Goal: Navigation & Orientation: Understand site structure

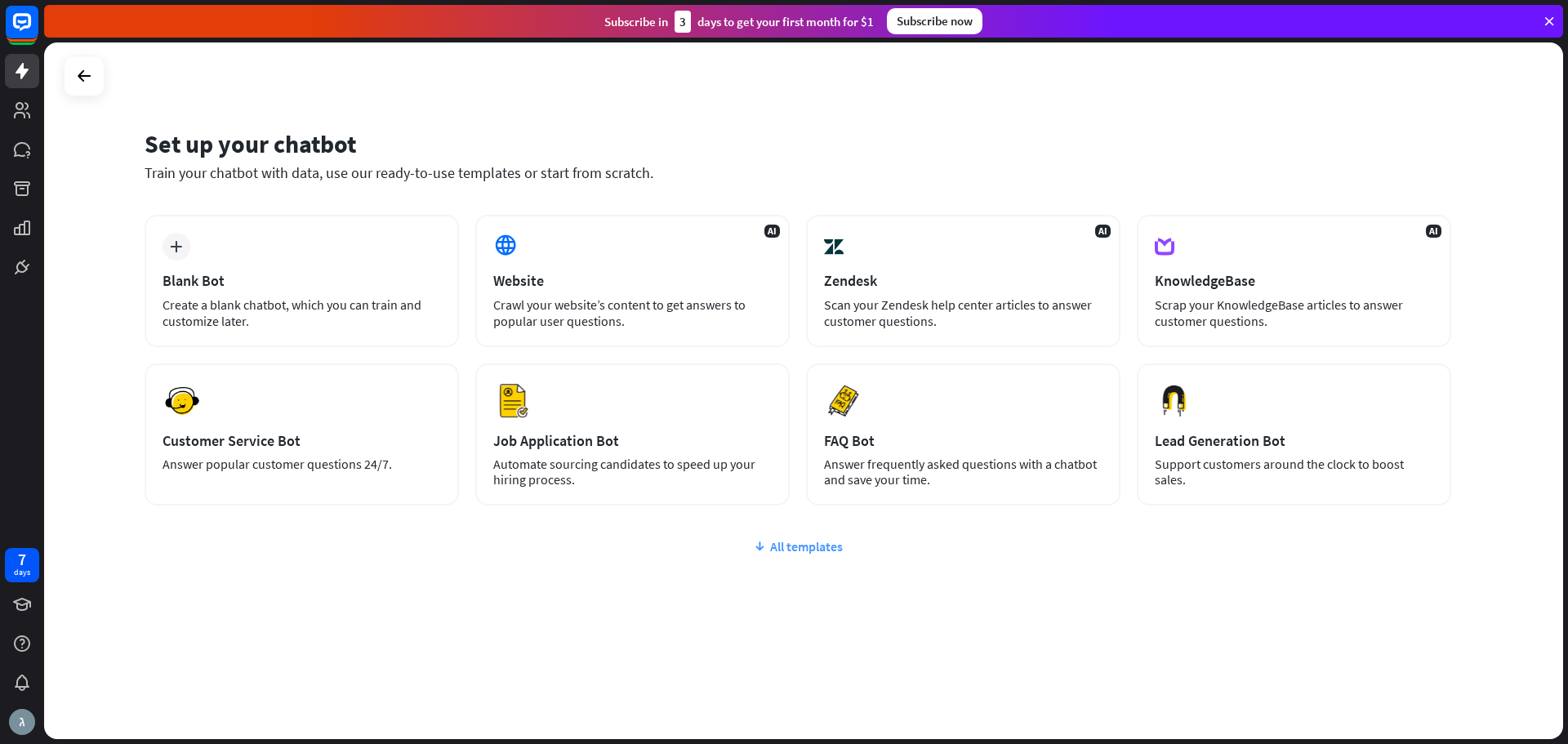
click at [786, 547] on div "All templates" at bounding box center [797, 547] width 1307 height 16
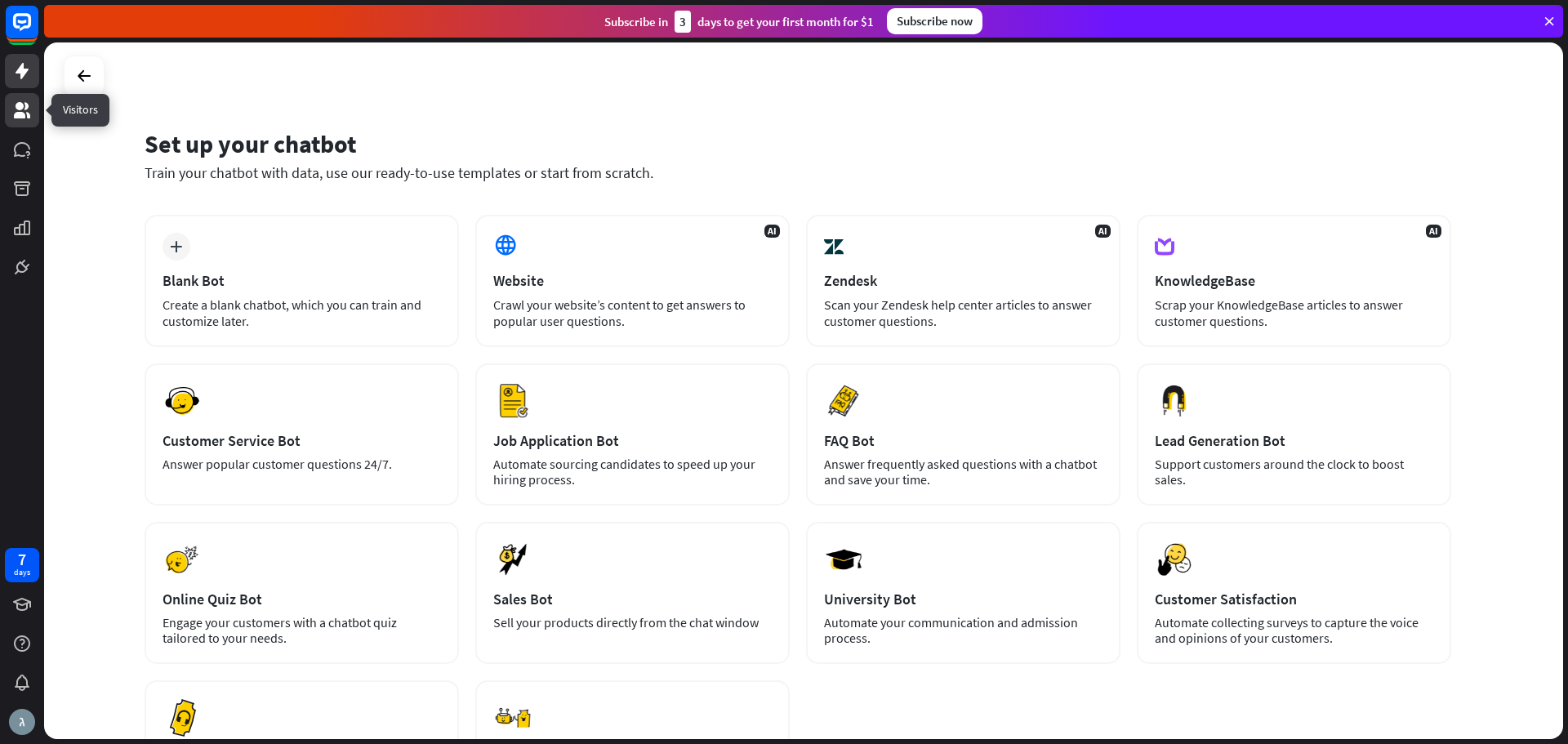
click at [22, 107] on icon at bounding box center [22, 111] width 16 height 16
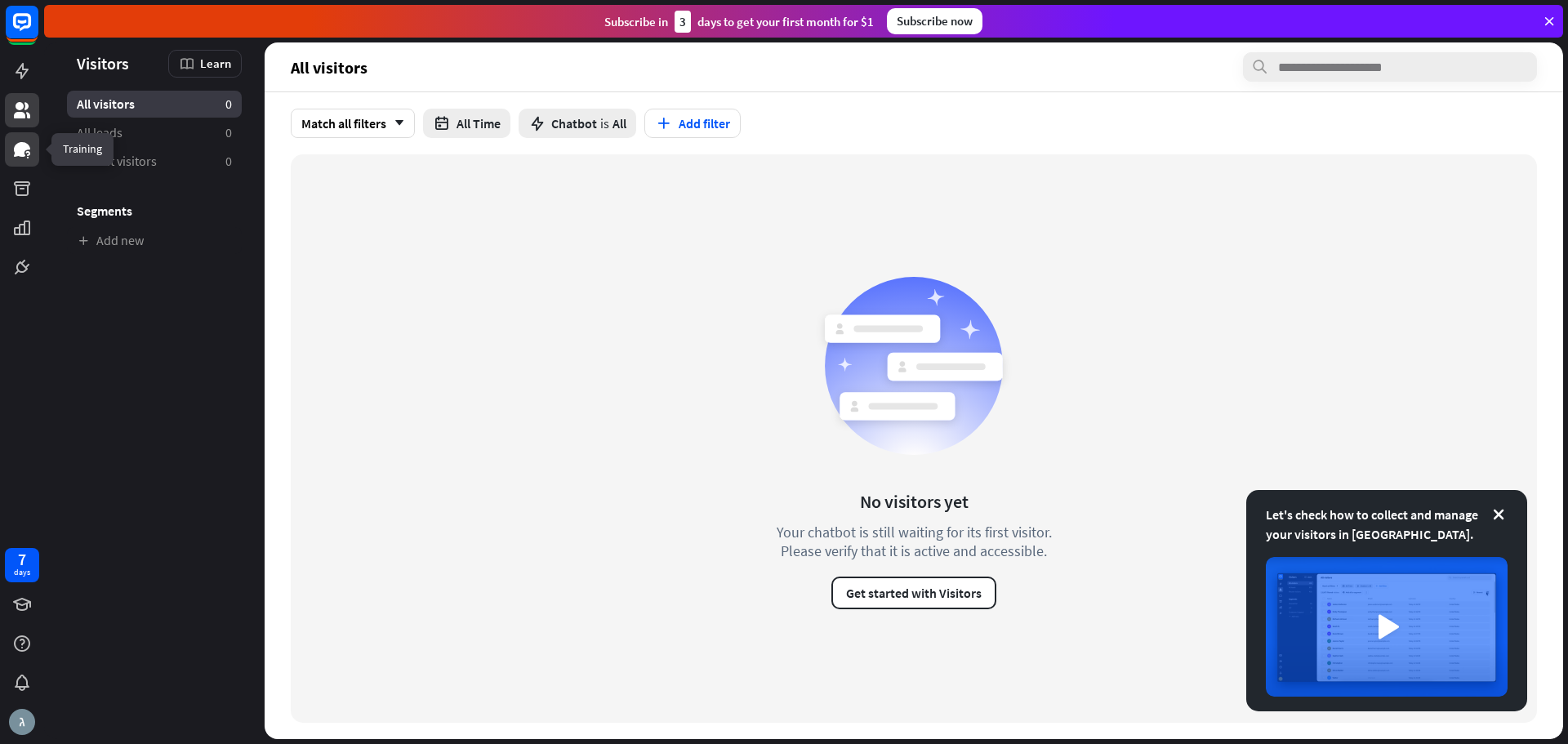
click at [26, 147] on icon at bounding box center [22, 149] width 16 height 15
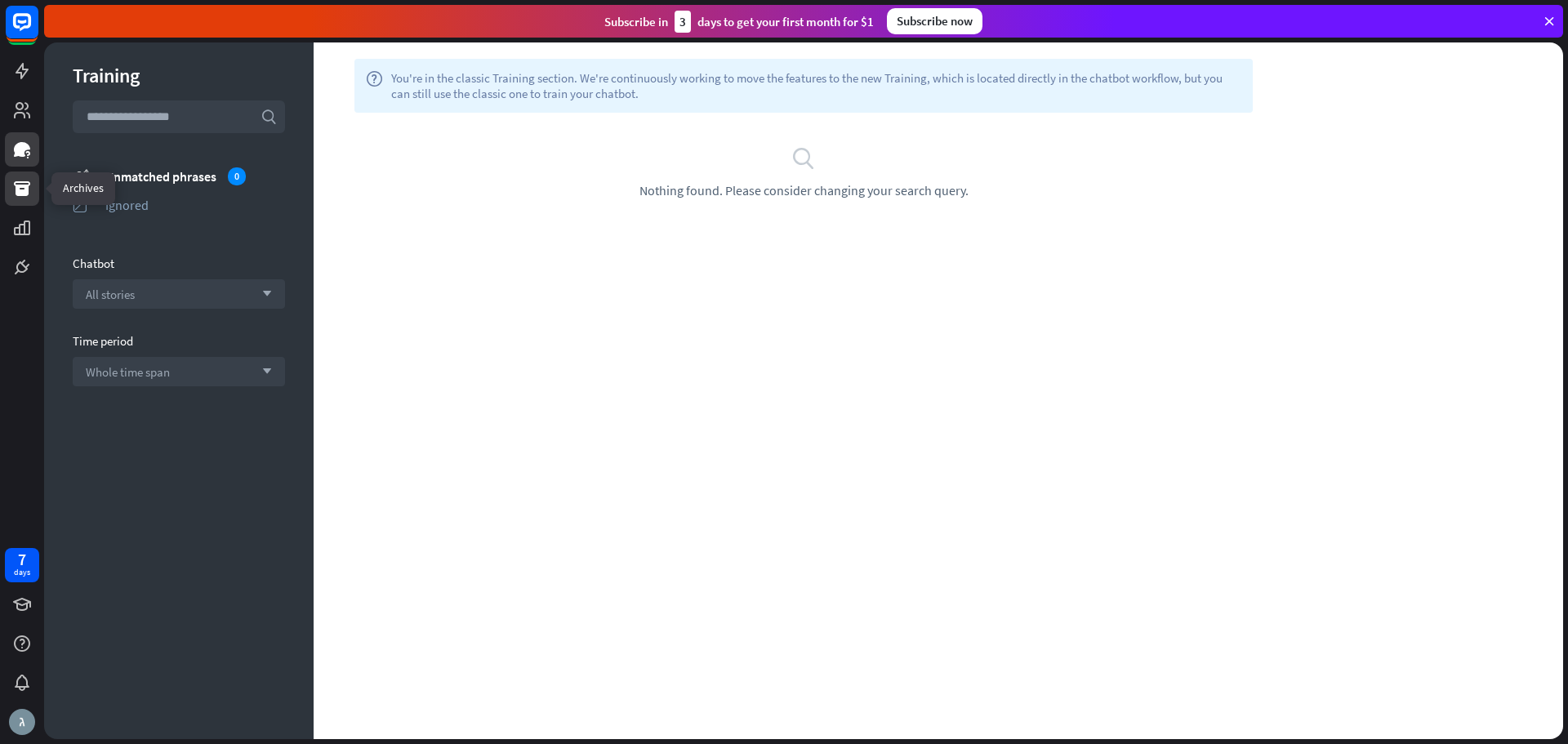
click at [24, 184] on icon at bounding box center [22, 188] width 20 height 20
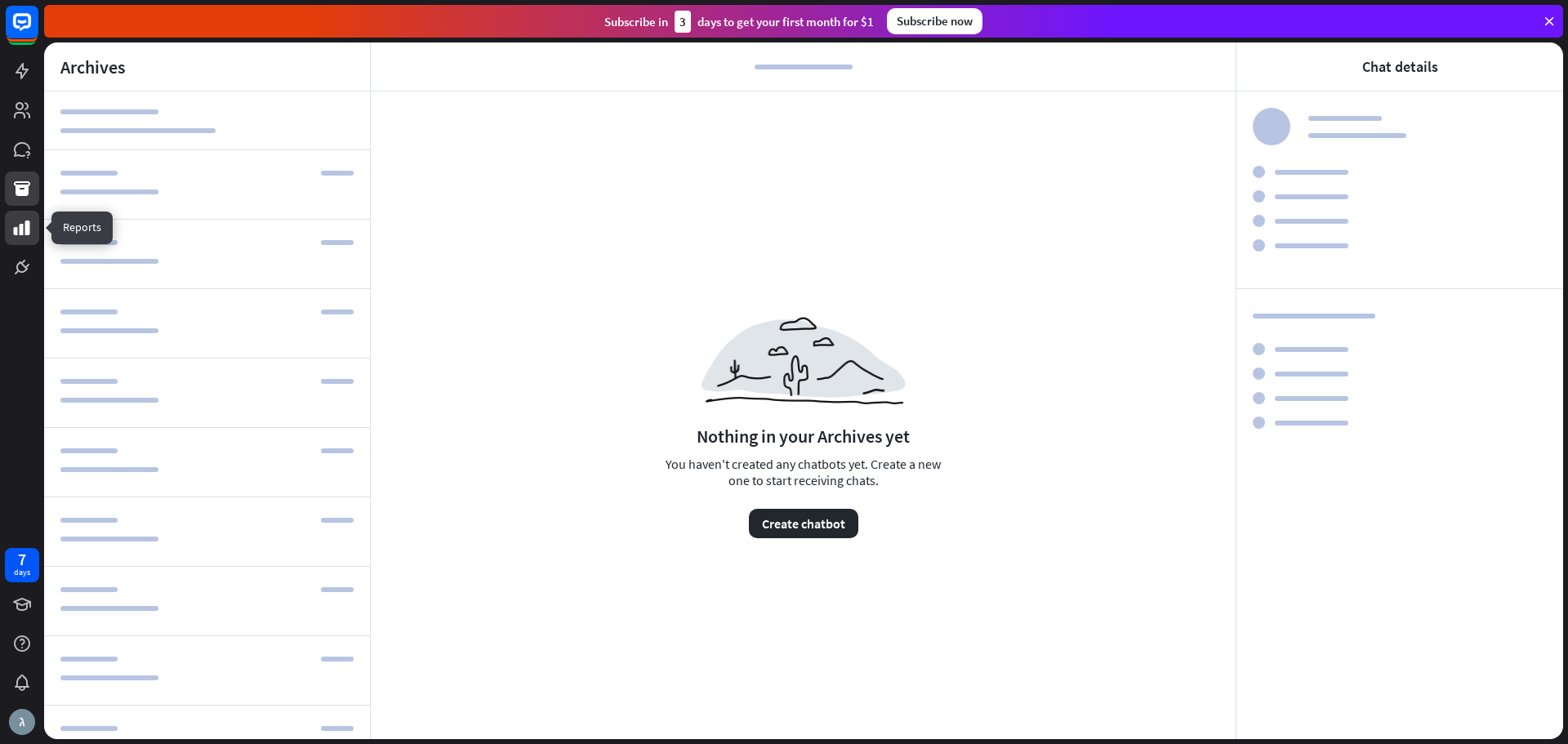
click at [18, 229] on icon at bounding box center [22, 228] width 20 height 20
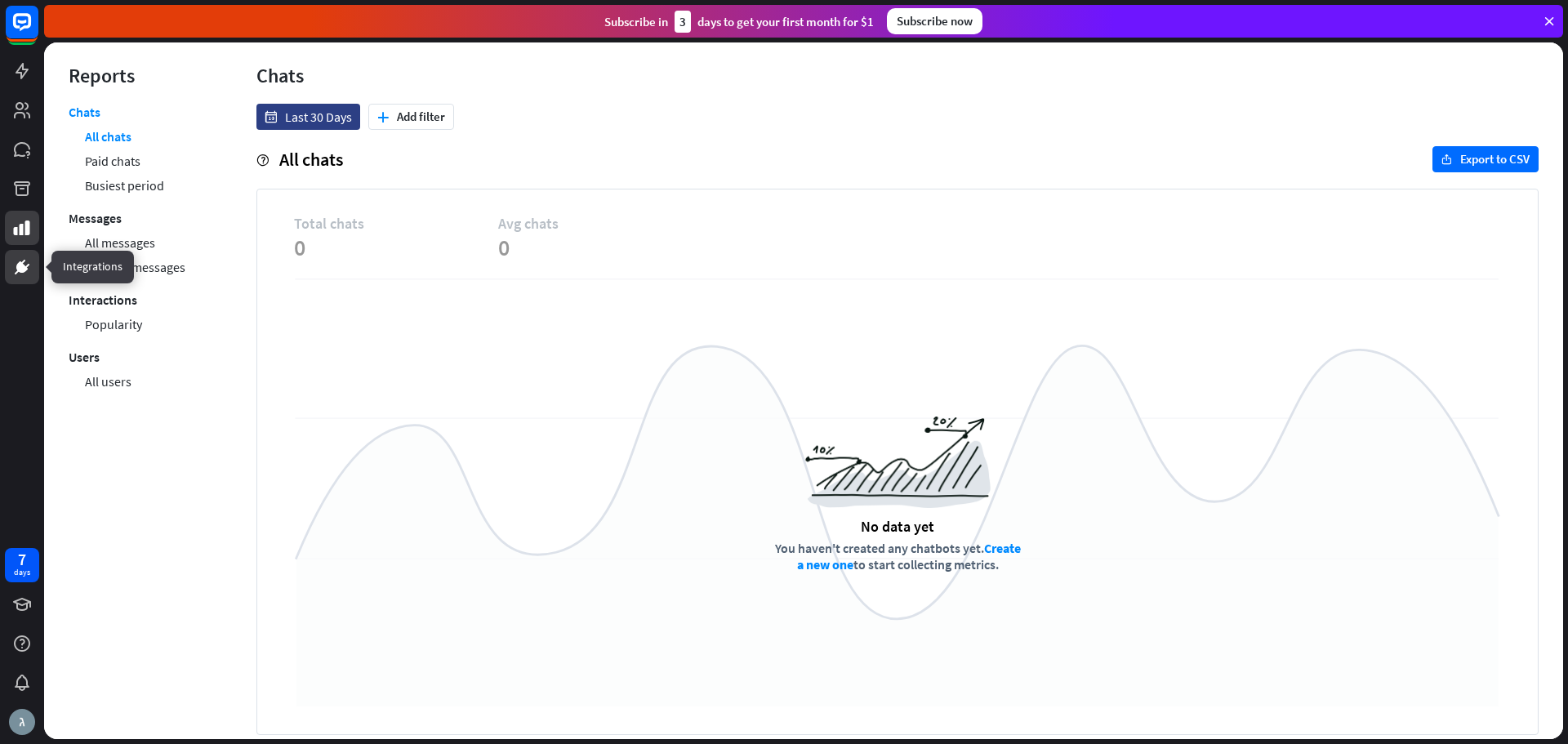
click at [20, 277] on link at bounding box center [22, 267] width 34 height 34
